Goal: Check status: Check status

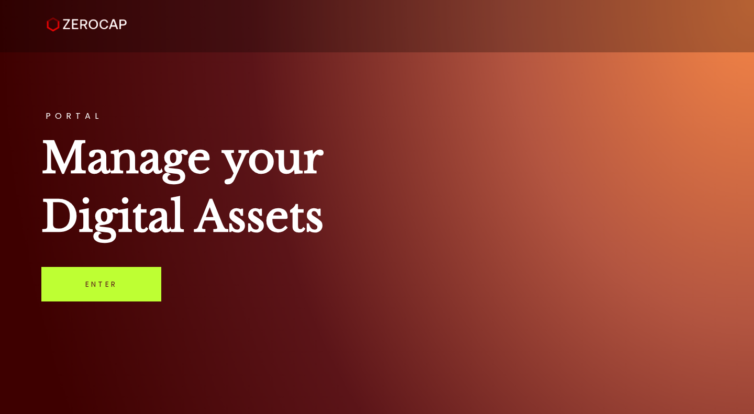
click at [105, 281] on link "Enter" at bounding box center [101, 284] width 120 height 35
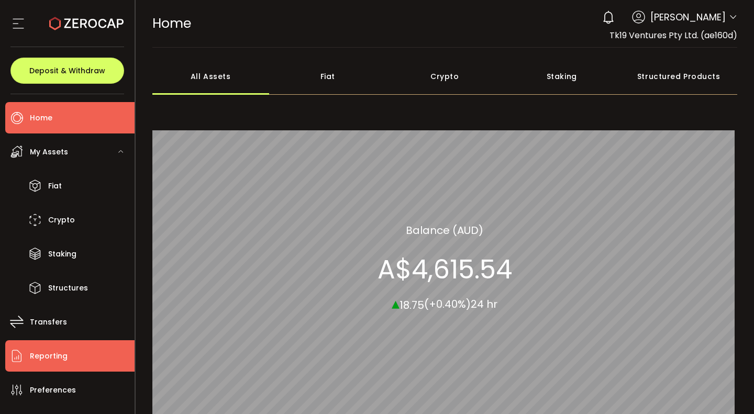
click at [41, 356] on span "Reporting" at bounding box center [49, 356] width 38 height 15
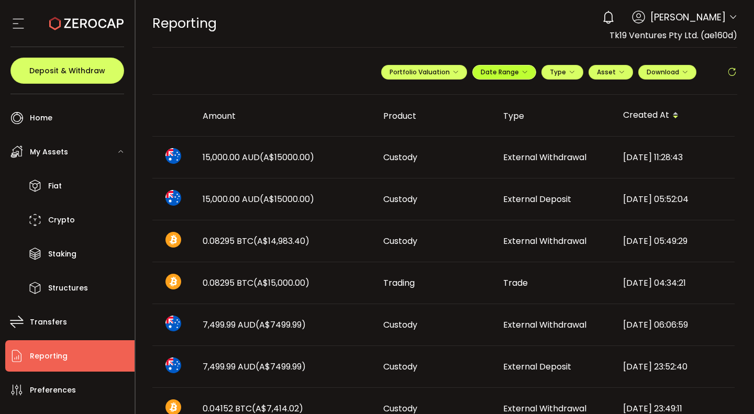
click at [502, 69] on span "Date Range" at bounding box center [504, 72] width 47 height 9
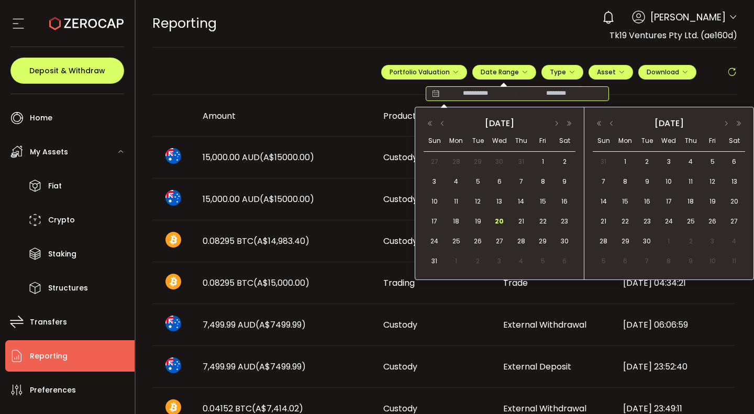
click at [555, 94] on input at bounding box center [556, 94] width 67 height 10
click at [439, 123] on button "button" at bounding box center [442, 123] width 13 height 7
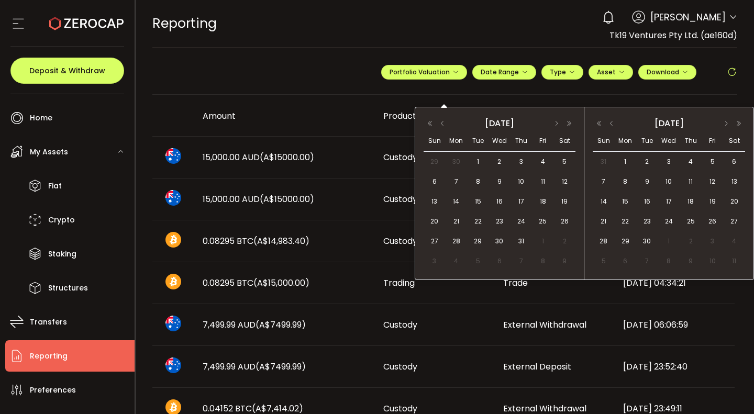
click at [439, 123] on button "button" at bounding box center [442, 123] width 13 height 7
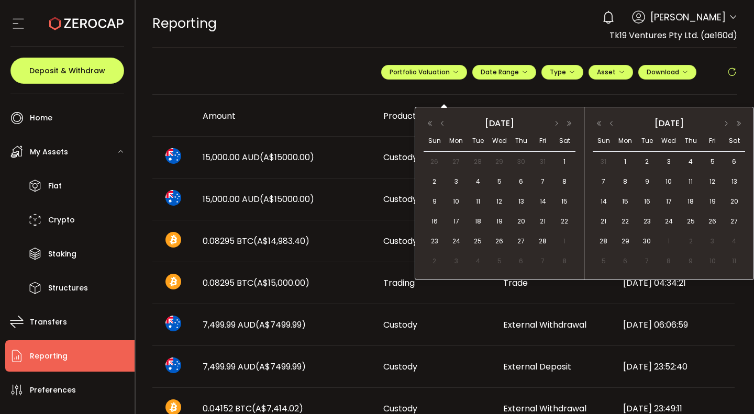
click at [439, 123] on button "button" at bounding box center [442, 123] width 13 height 7
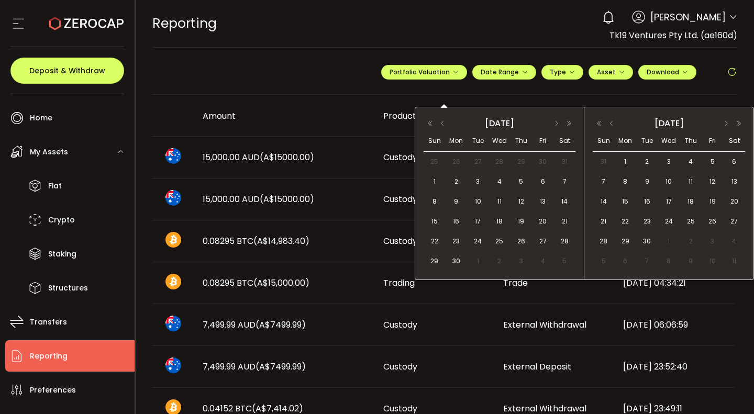
click at [439, 123] on button "button" at bounding box center [442, 123] width 13 height 7
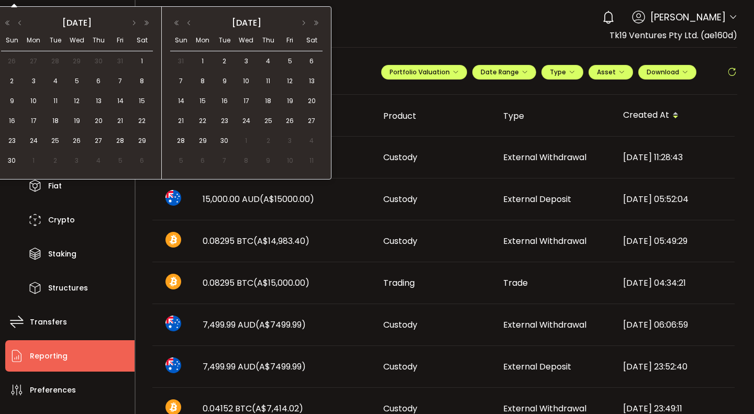
click at [10, 157] on span "30" at bounding box center [12, 161] width 13 height 13
click at [12, 158] on span "30" at bounding box center [12, 161] width 13 height 13
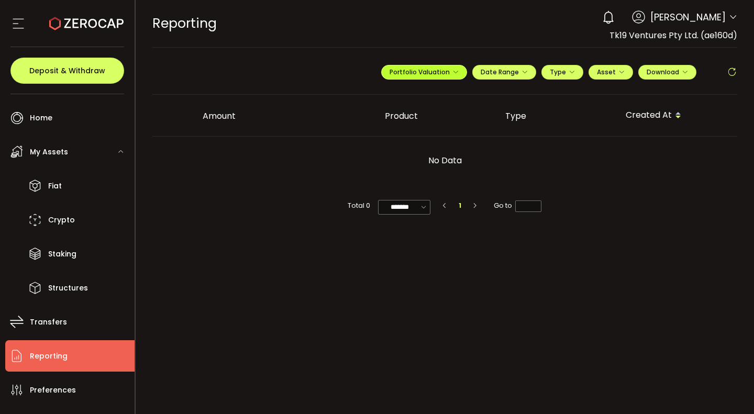
click at [420, 68] on span "Portfolio Valuation" at bounding box center [424, 72] width 69 height 9
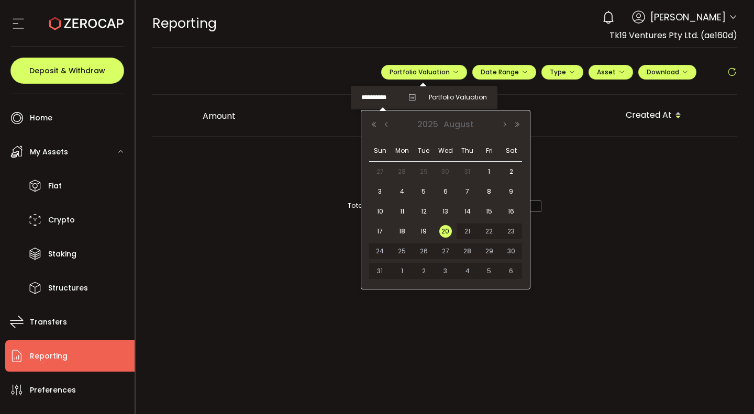
click at [389, 101] on input "**********" at bounding box center [382, 97] width 42 height 13
click at [384, 123] on button "Previous Month" at bounding box center [386, 124] width 13 height 7
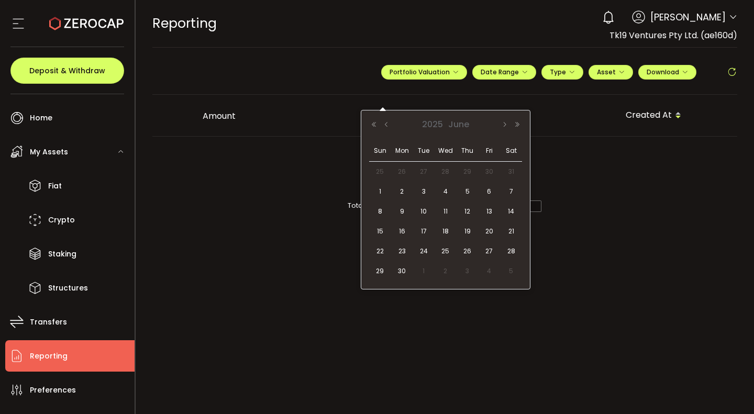
click at [384, 123] on button "Previous Month" at bounding box center [386, 124] width 13 height 7
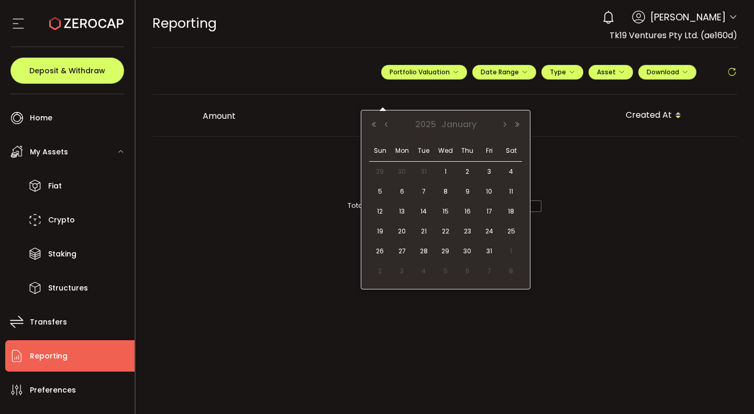
click at [384, 123] on button "Previous Month" at bounding box center [386, 124] width 13 height 7
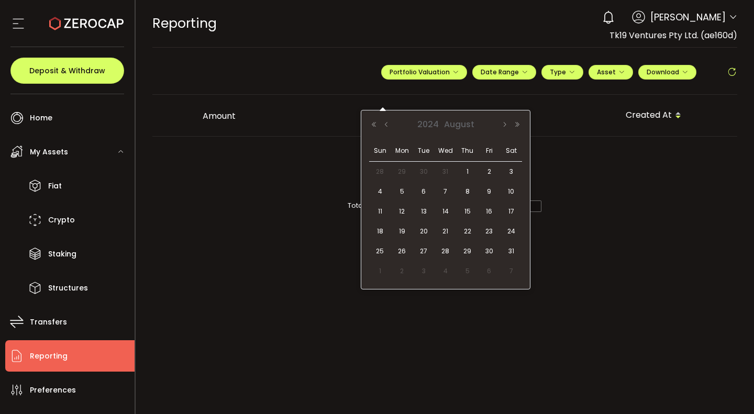
click at [384, 123] on button "Previous Month" at bounding box center [386, 124] width 13 height 7
click at [377, 268] on span "30" at bounding box center [380, 271] width 13 height 13
